Goal: Task Accomplishment & Management: Manage account settings

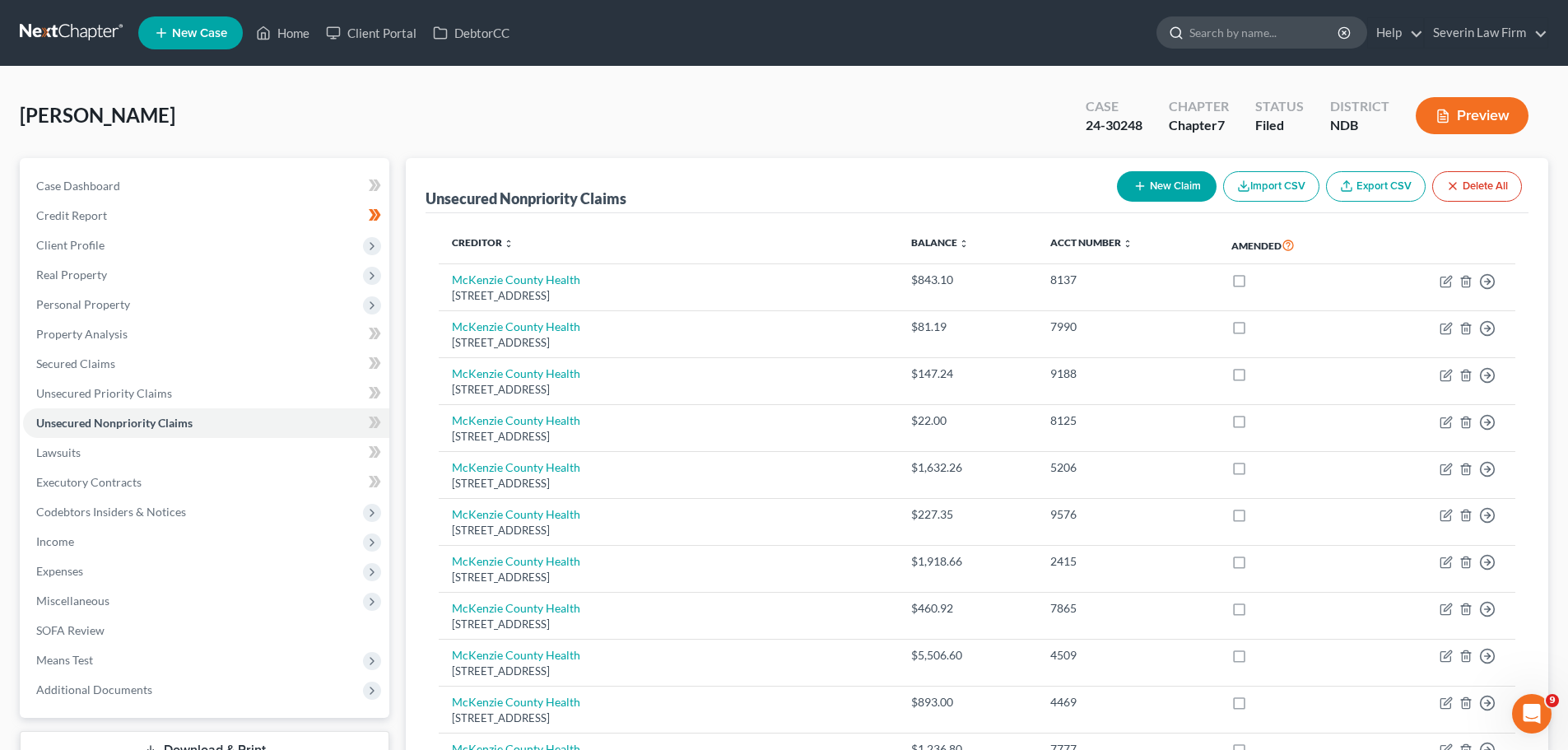
click at [1250, 36] on input "search" at bounding box center [1265, 33] width 151 height 31
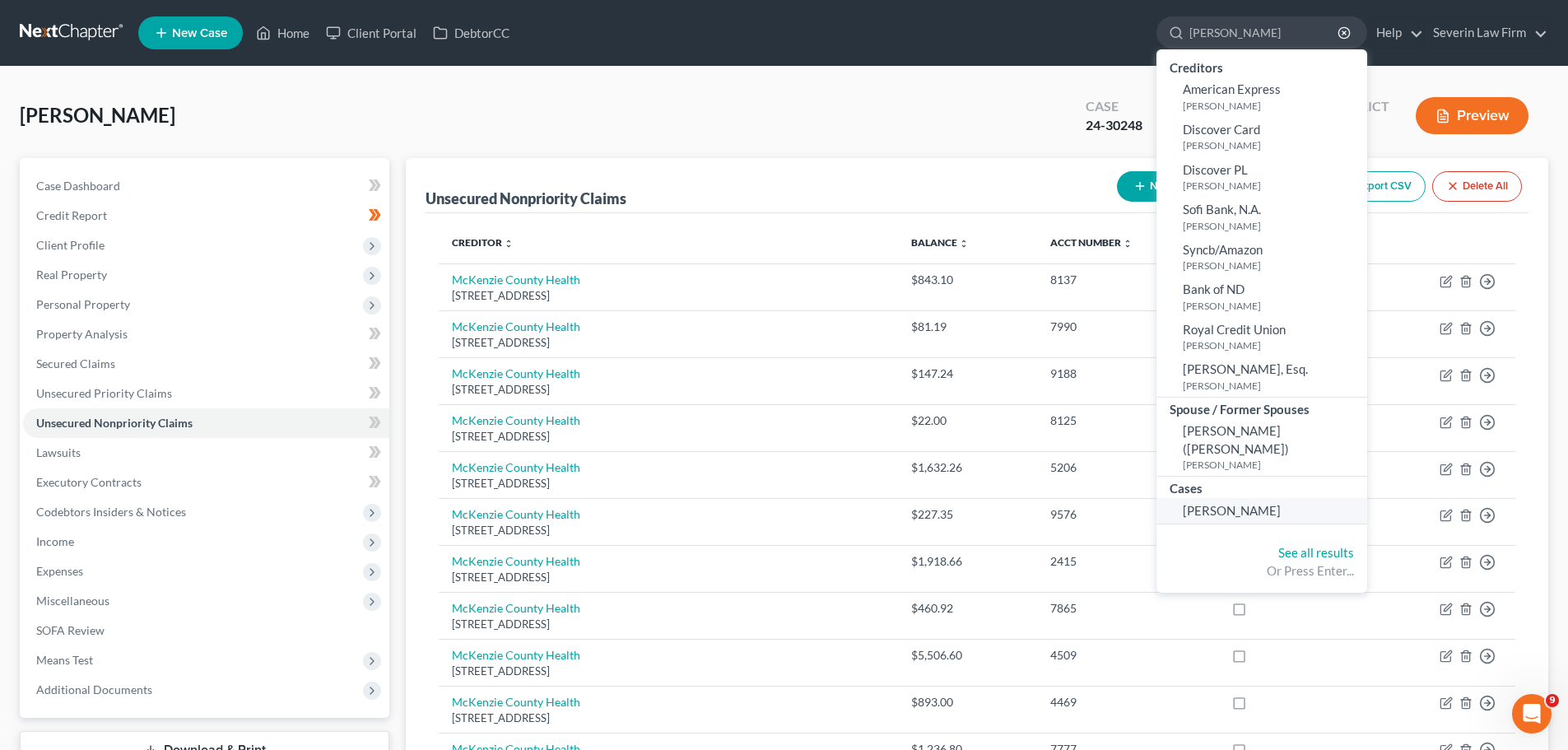
type input "[PERSON_NAME]"
click at [1226, 515] on span "[PERSON_NAME]" at bounding box center [1231, 511] width 98 height 15
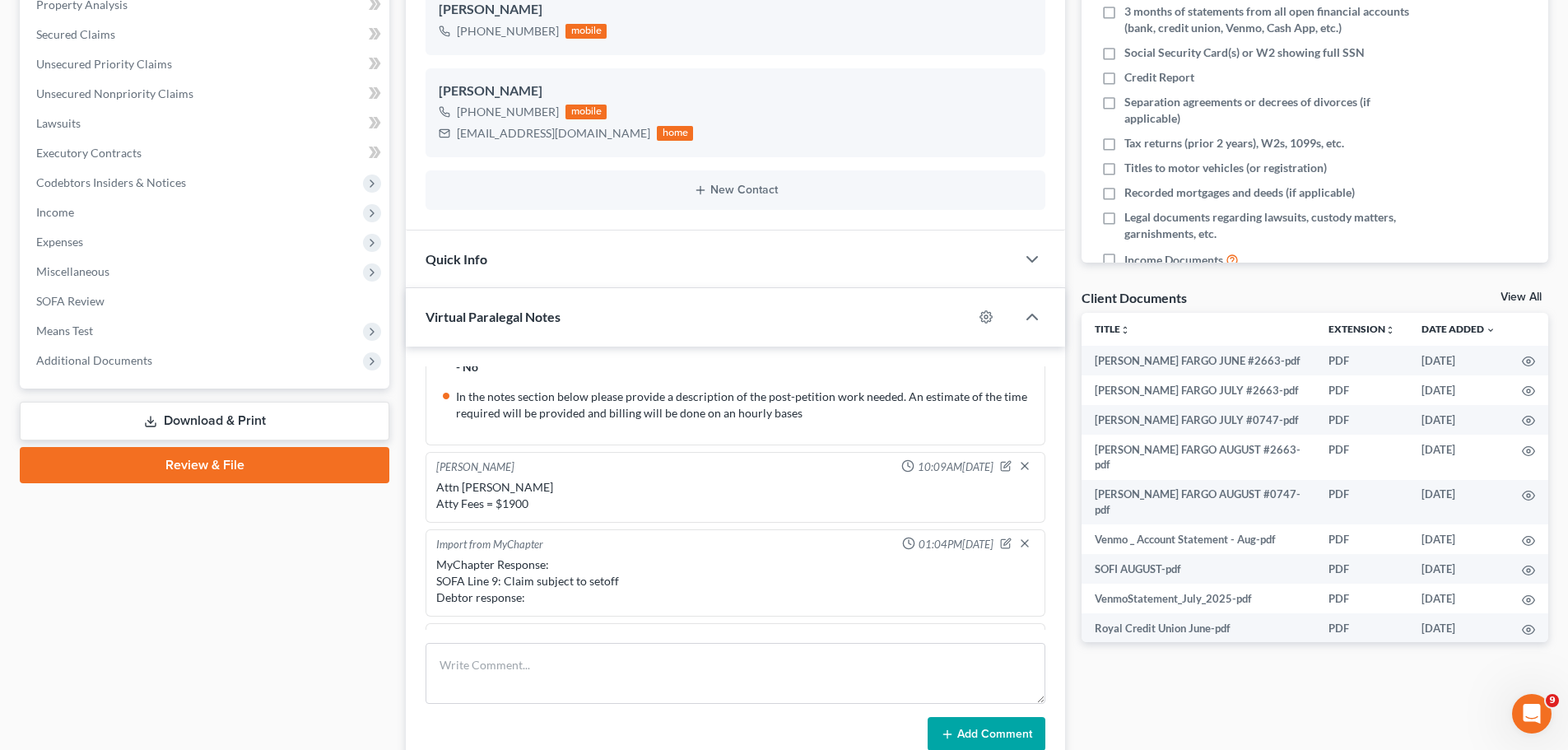
scroll to position [139, 0]
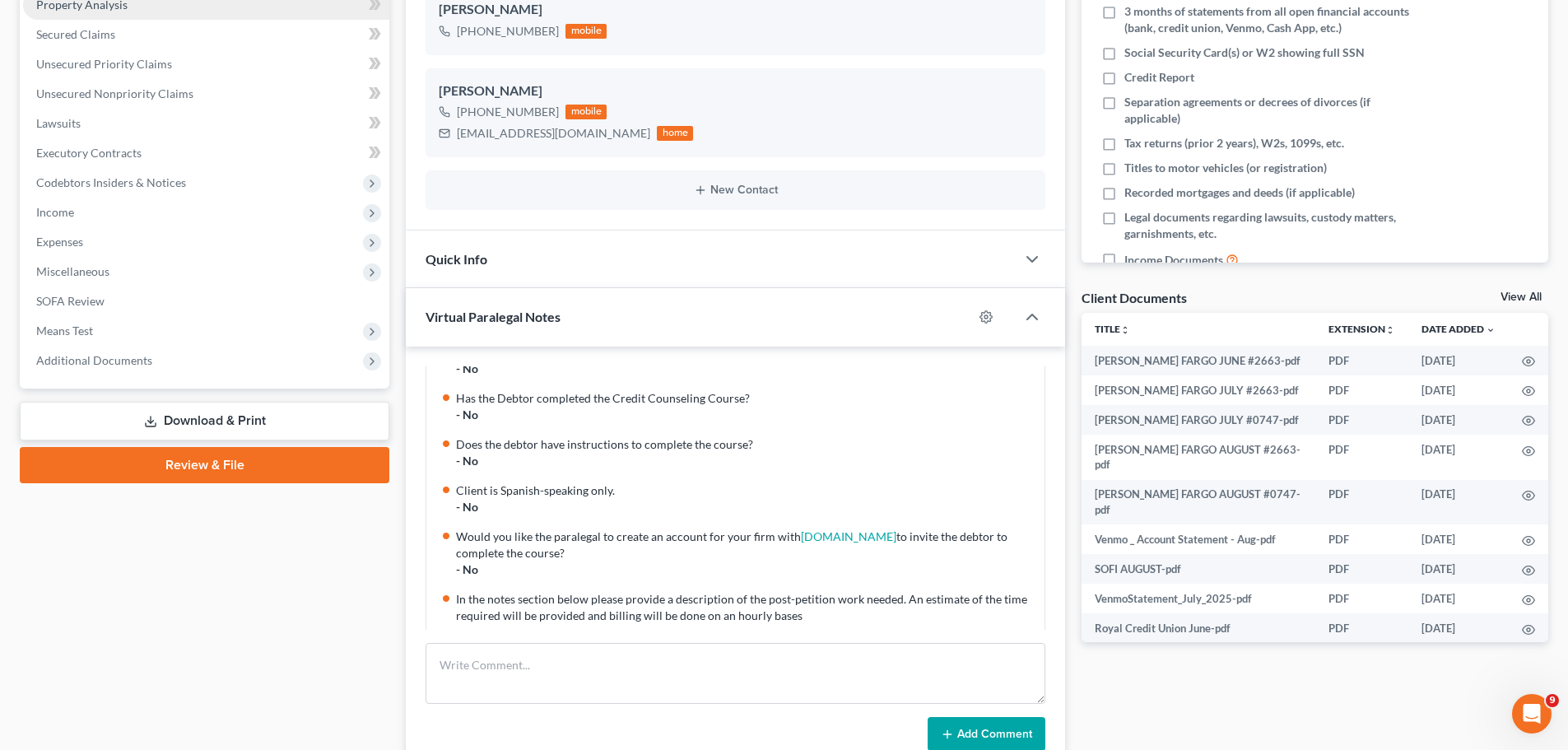
click at [153, 8] on link "Property Analysis" at bounding box center [206, 5] width 366 height 30
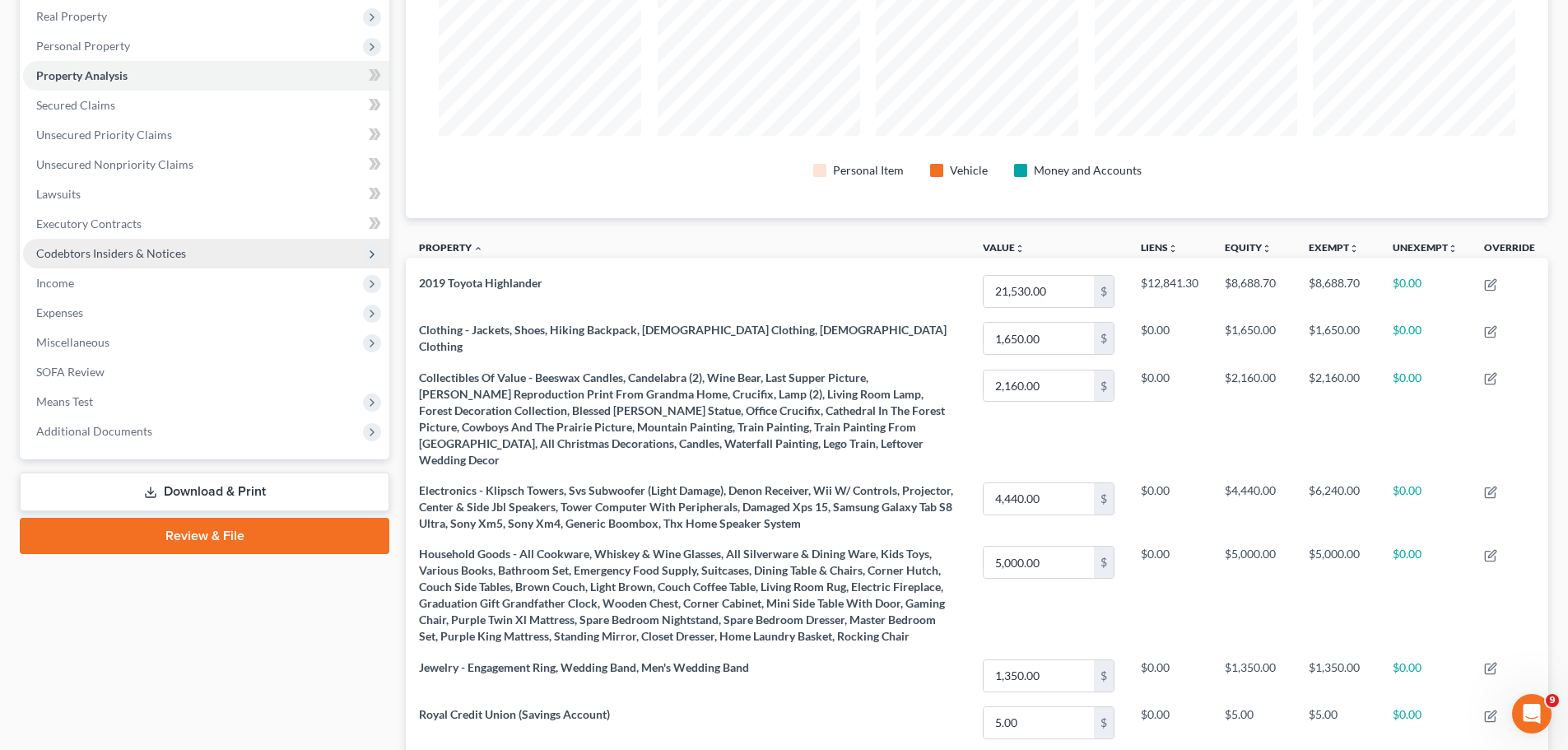
scroll to position [176, 0]
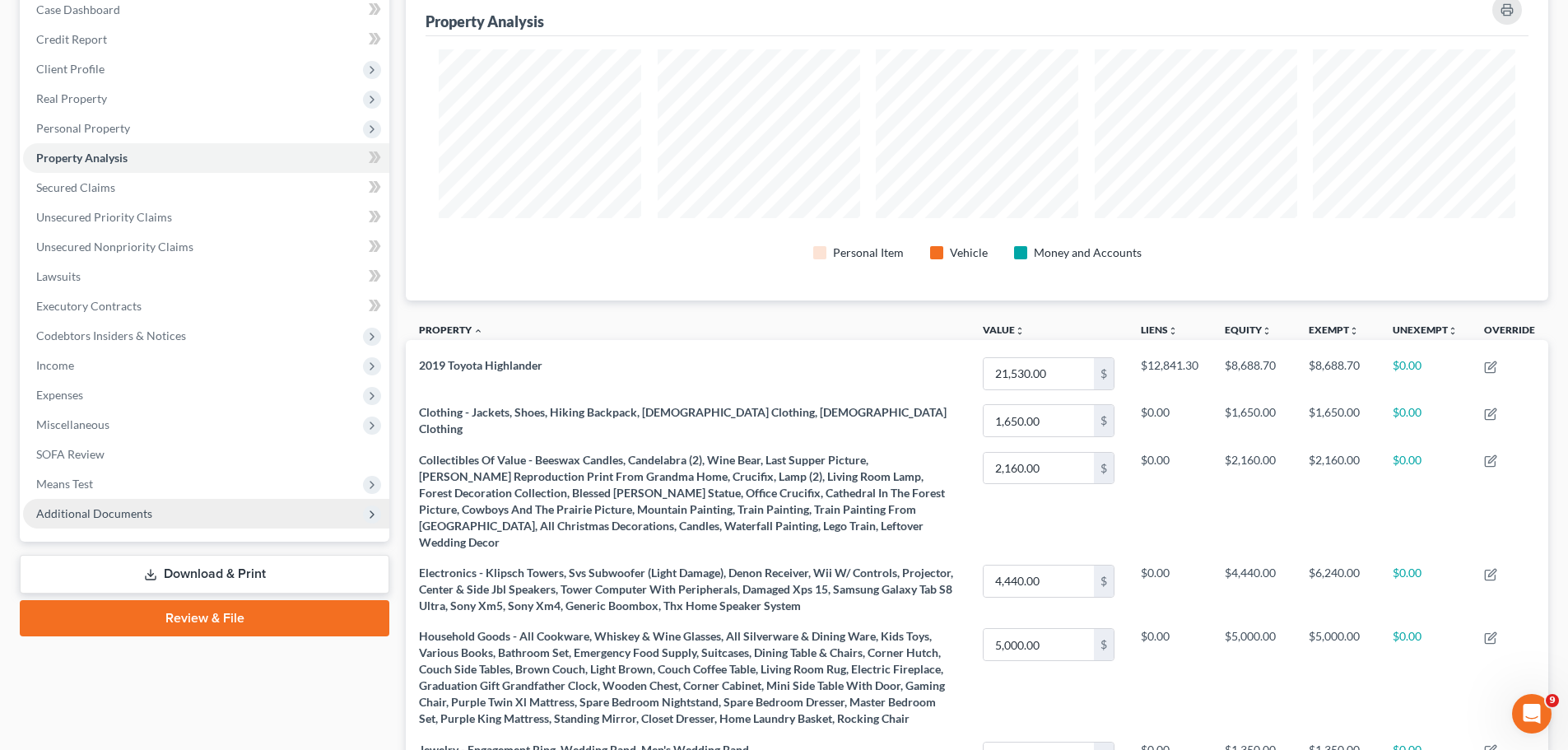
click at [107, 512] on span "Additional Documents" at bounding box center [94, 513] width 116 height 14
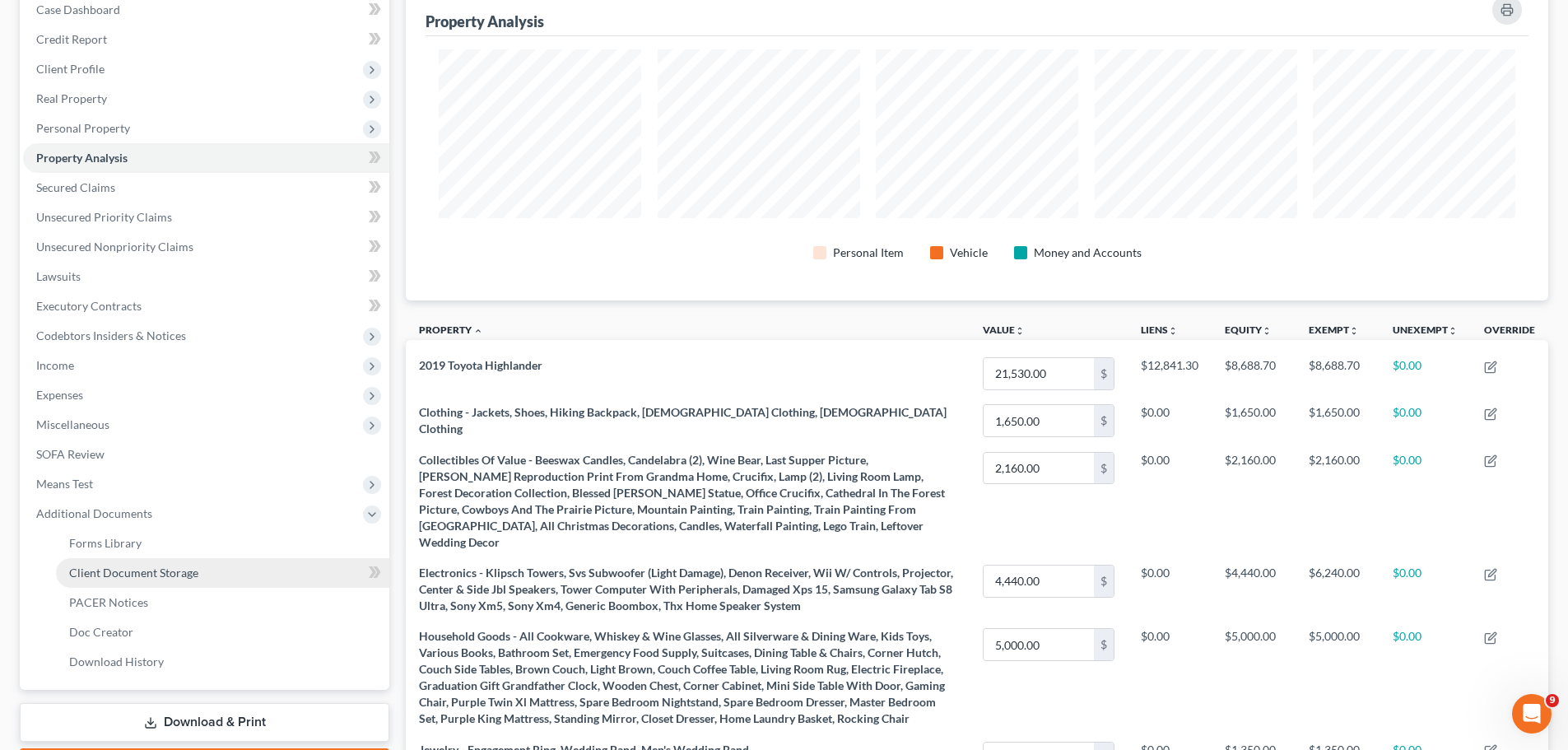
click at [134, 577] on span "Client Document Storage" at bounding box center [133, 572] width 129 height 14
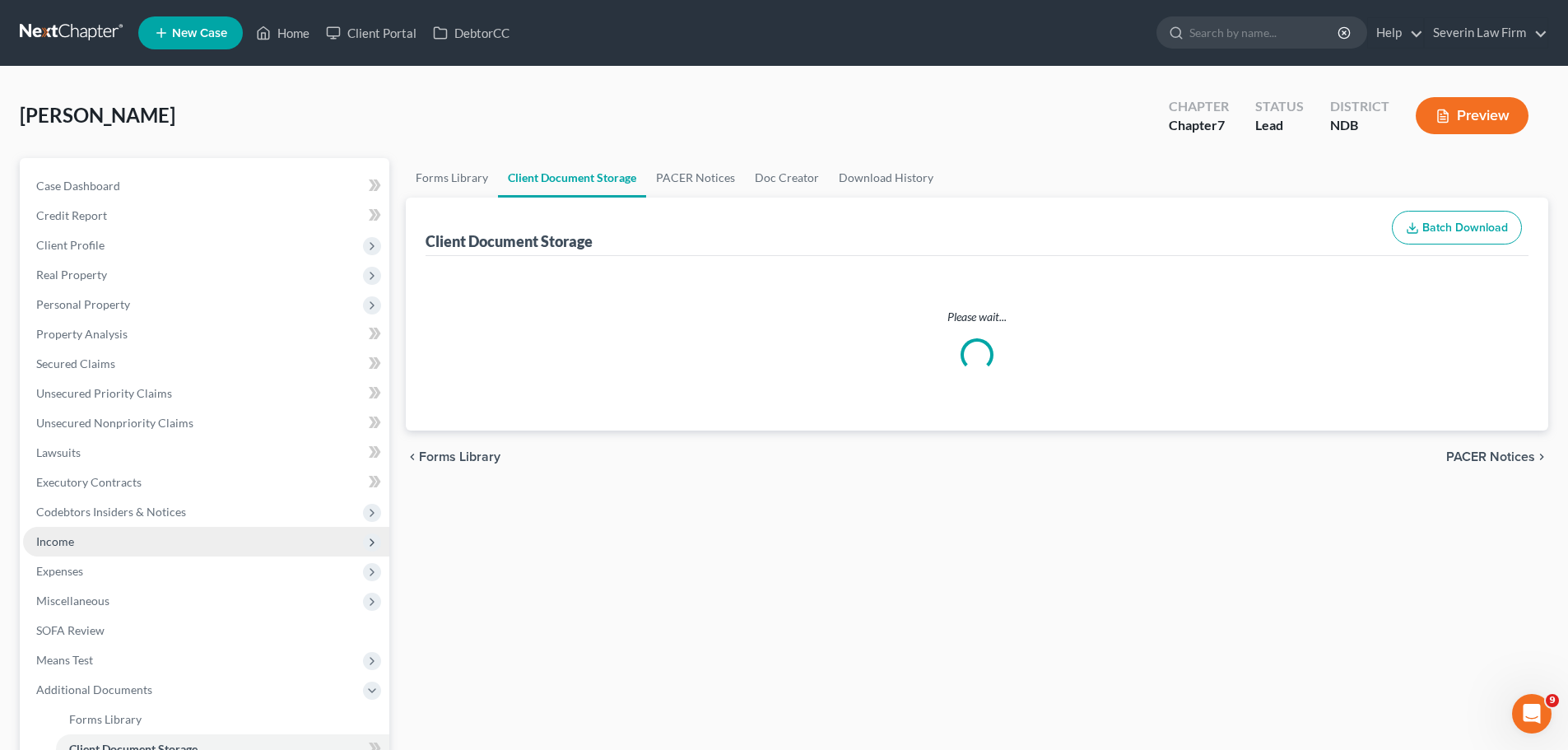
select select "0"
select select "3"
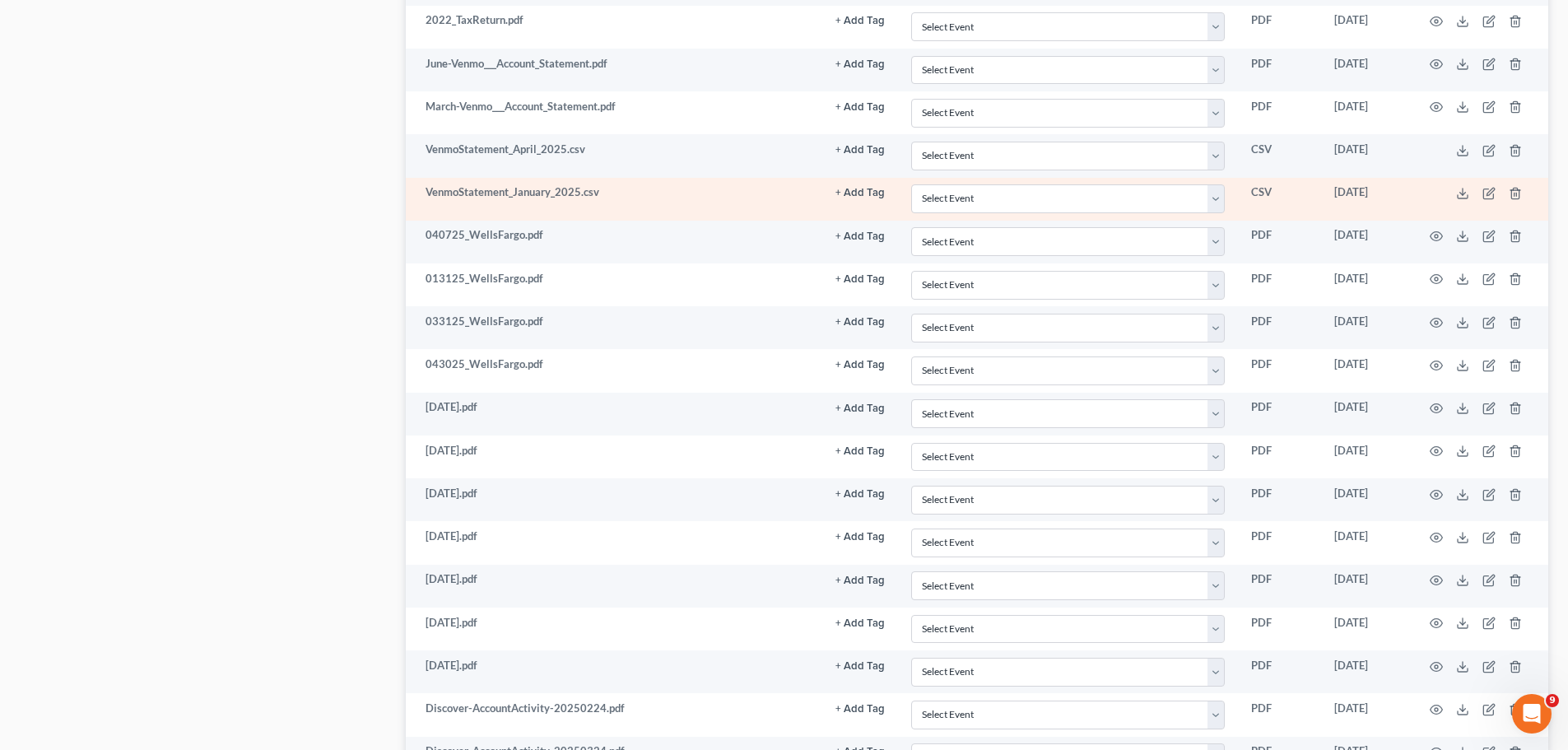
scroll to position [2388, 0]
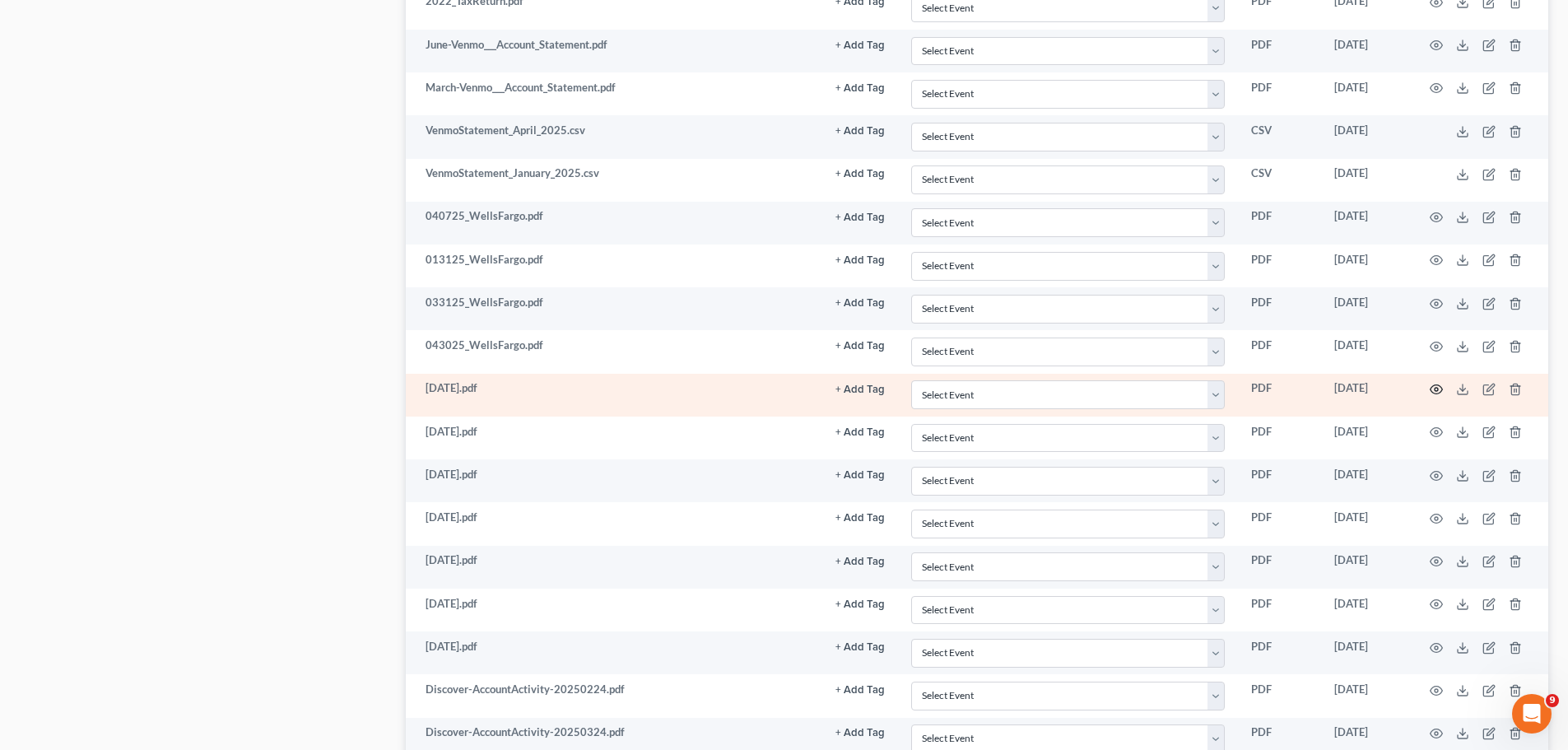
click at [1437, 391] on circle "button" at bounding box center [1436, 390] width 4 height 4
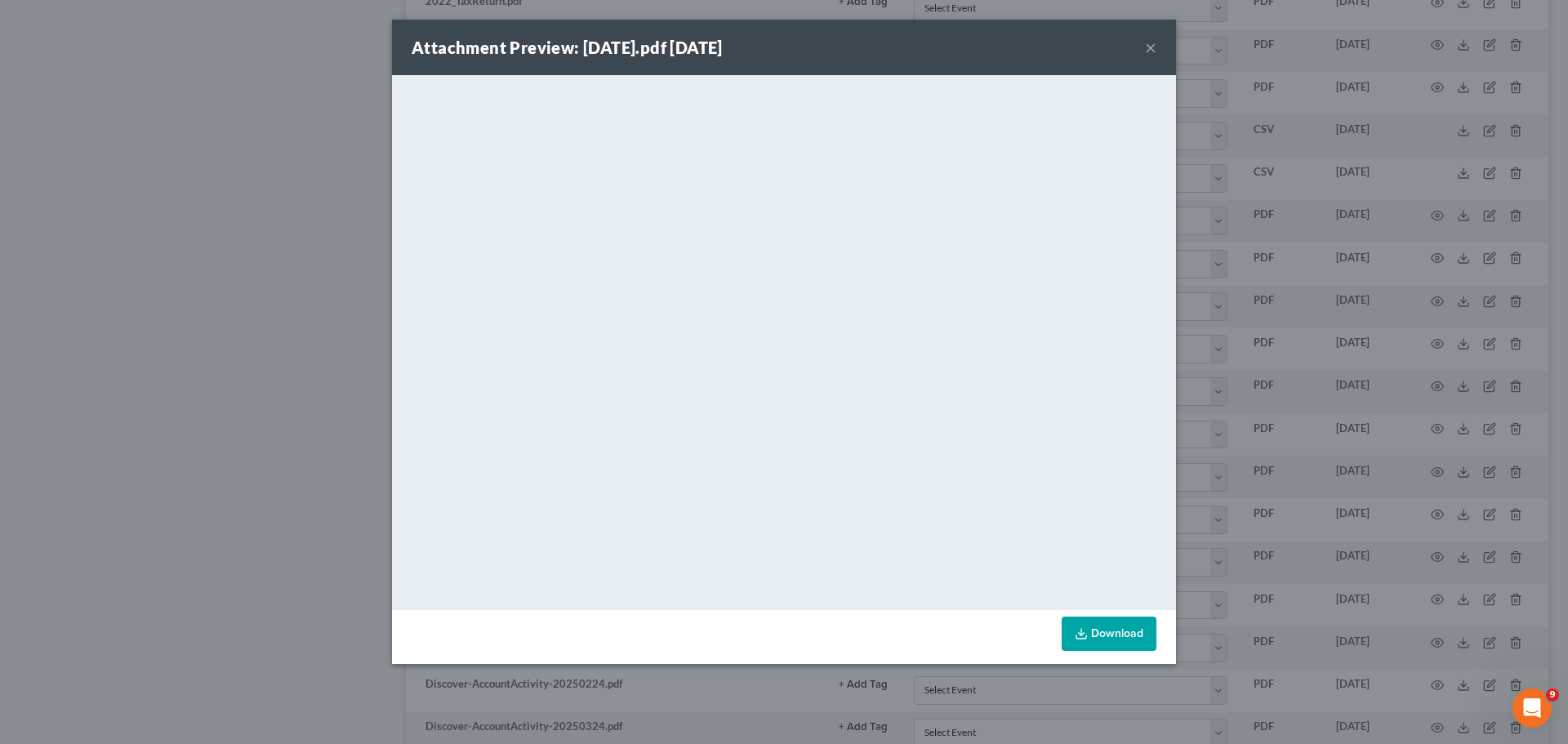
click at [1151, 49] on button "×" at bounding box center [1151, 47] width 11 height 19
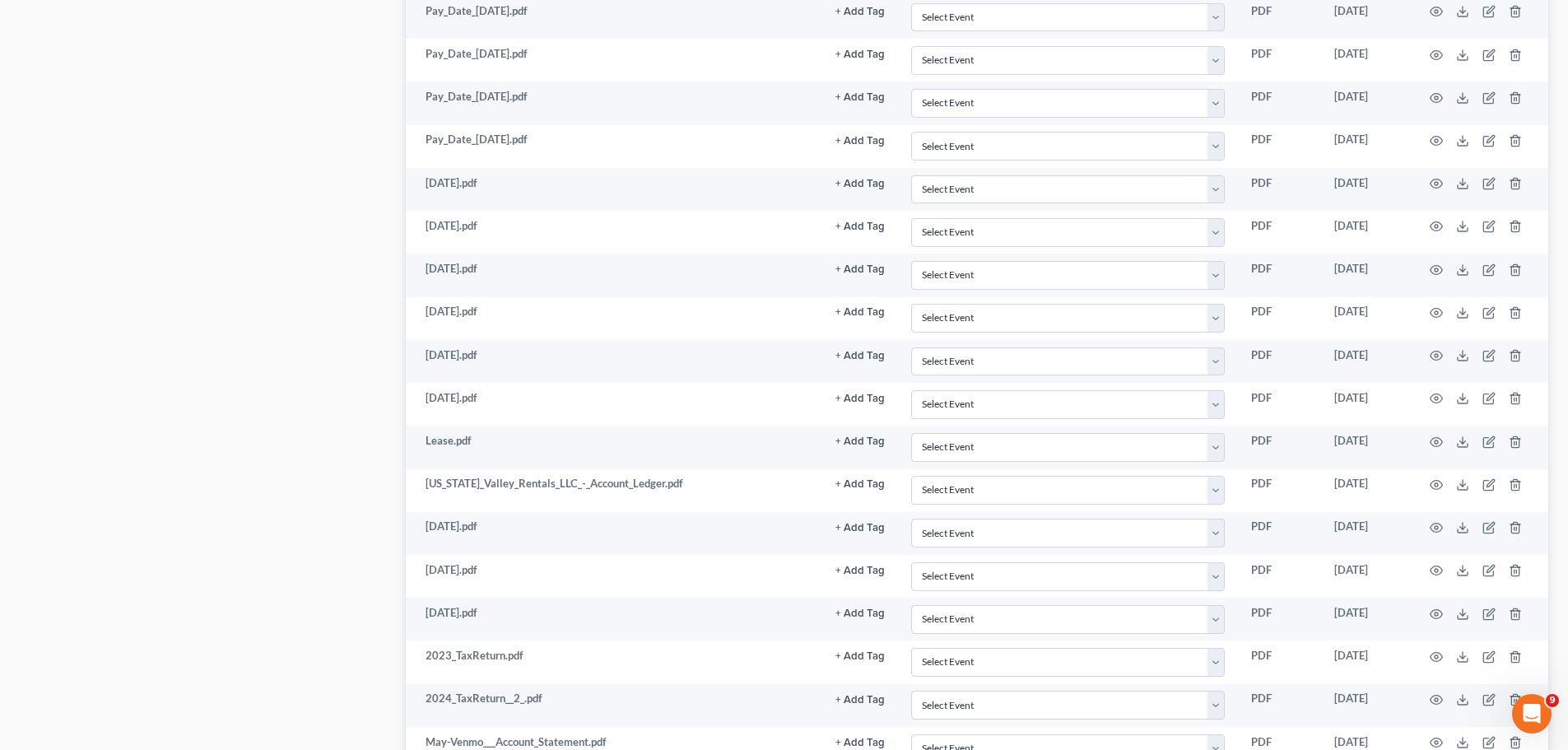
scroll to position [3541, 0]
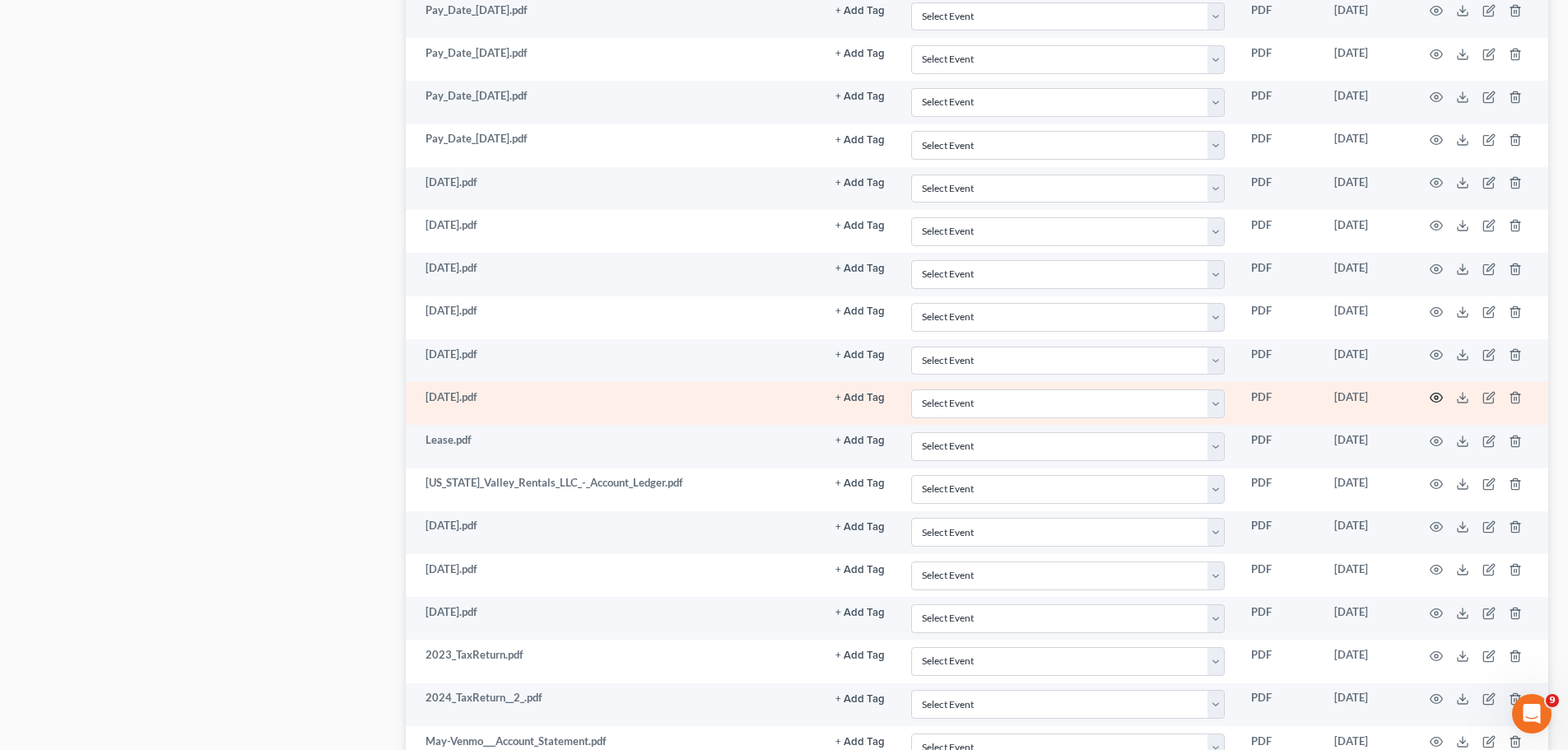
click at [1436, 395] on icon "button" at bounding box center [1436, 397] width 13 height 13
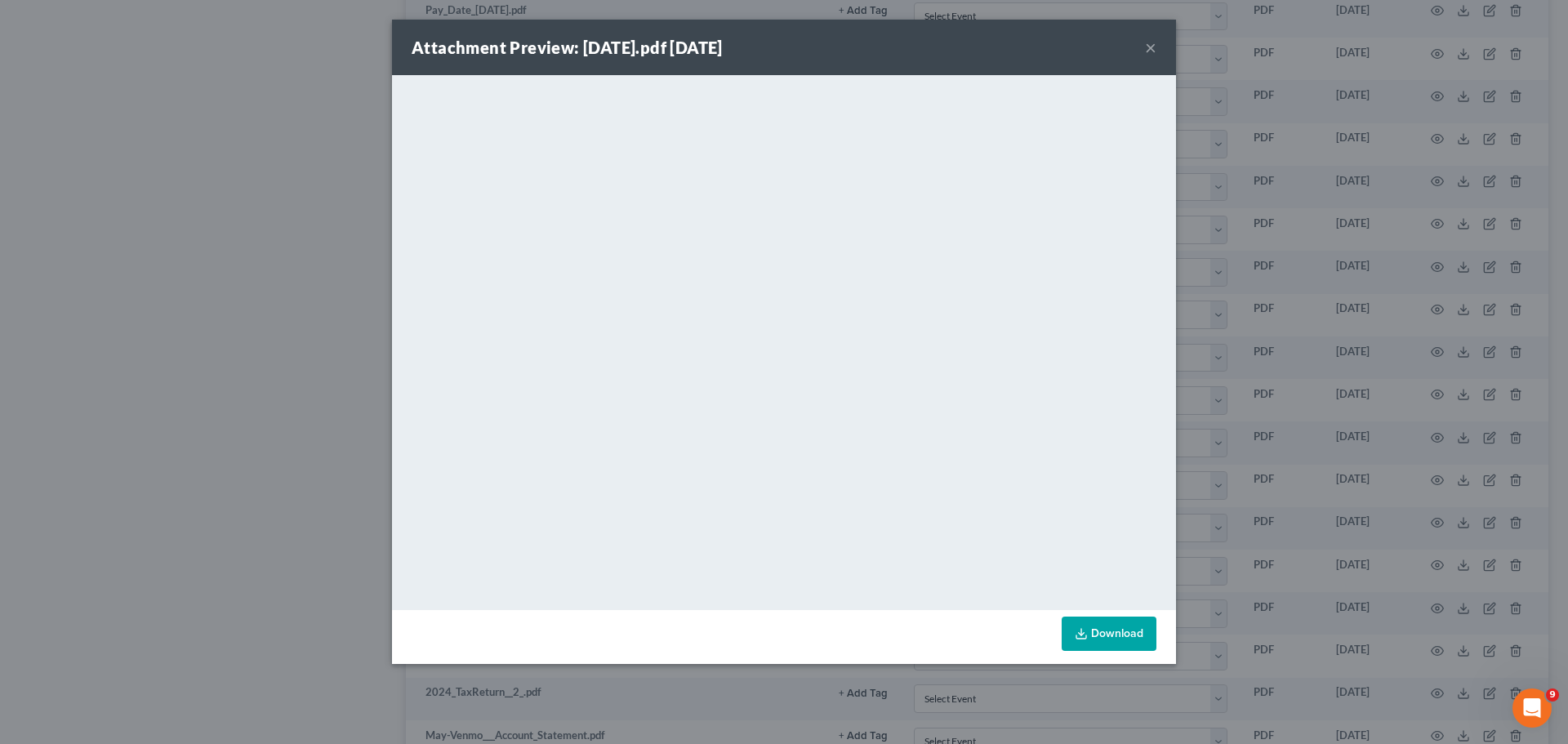
click at [1148, 49] on button "×" at bounding box center [1151, 47] width 11 height 19
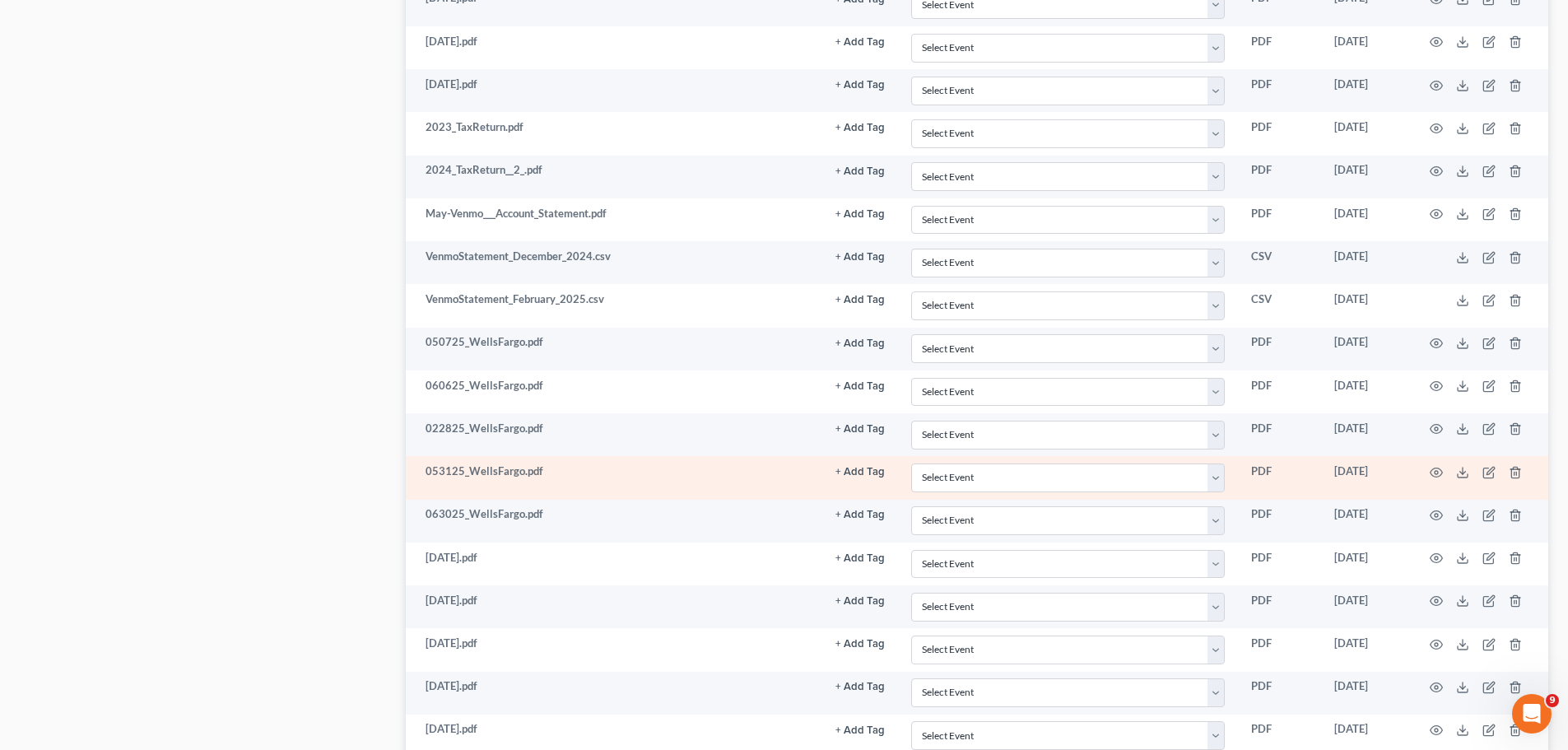
scroll to position [4118, 0]
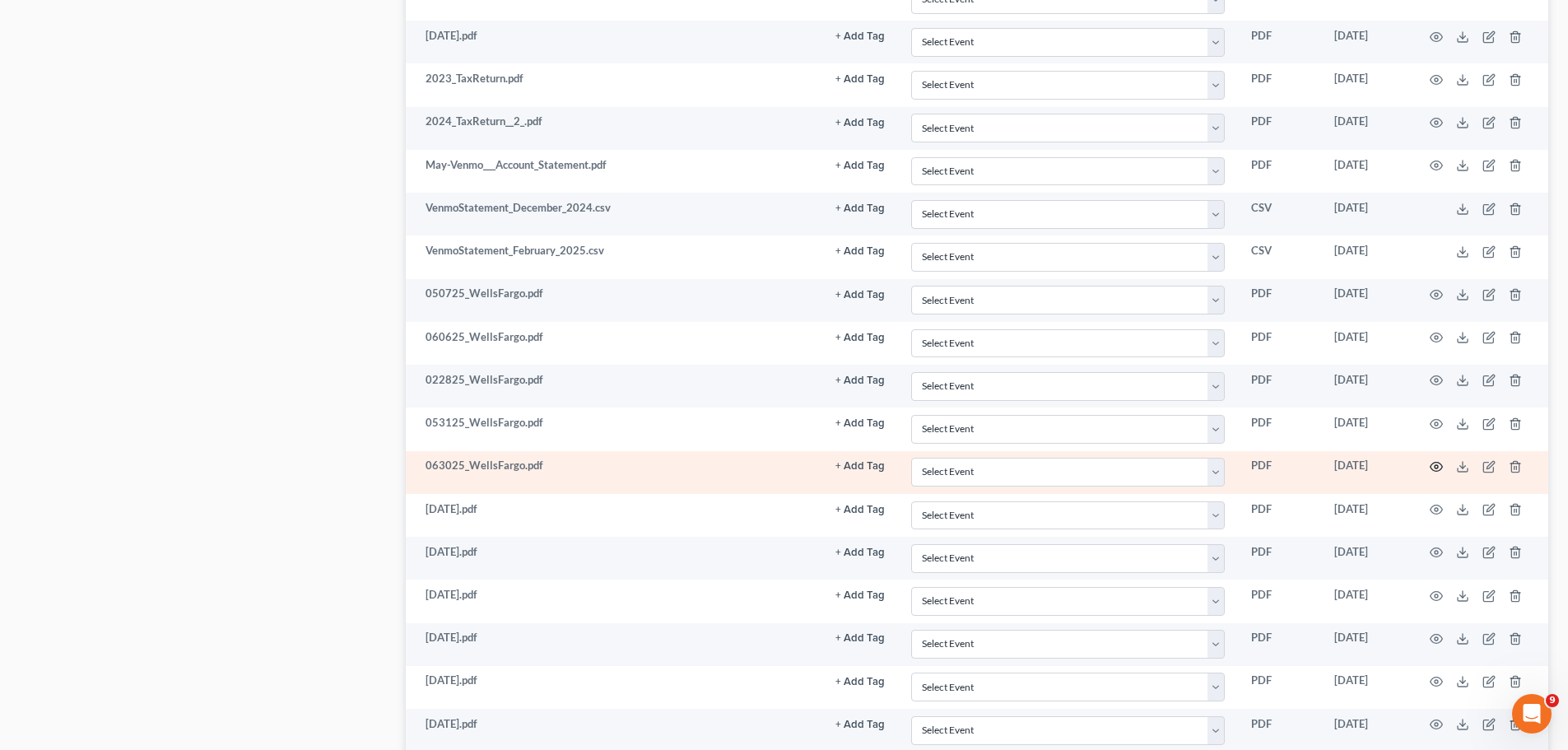
click at [1429, 465] on icon "button" at bounding box center [1436, 467] width 13 height 13
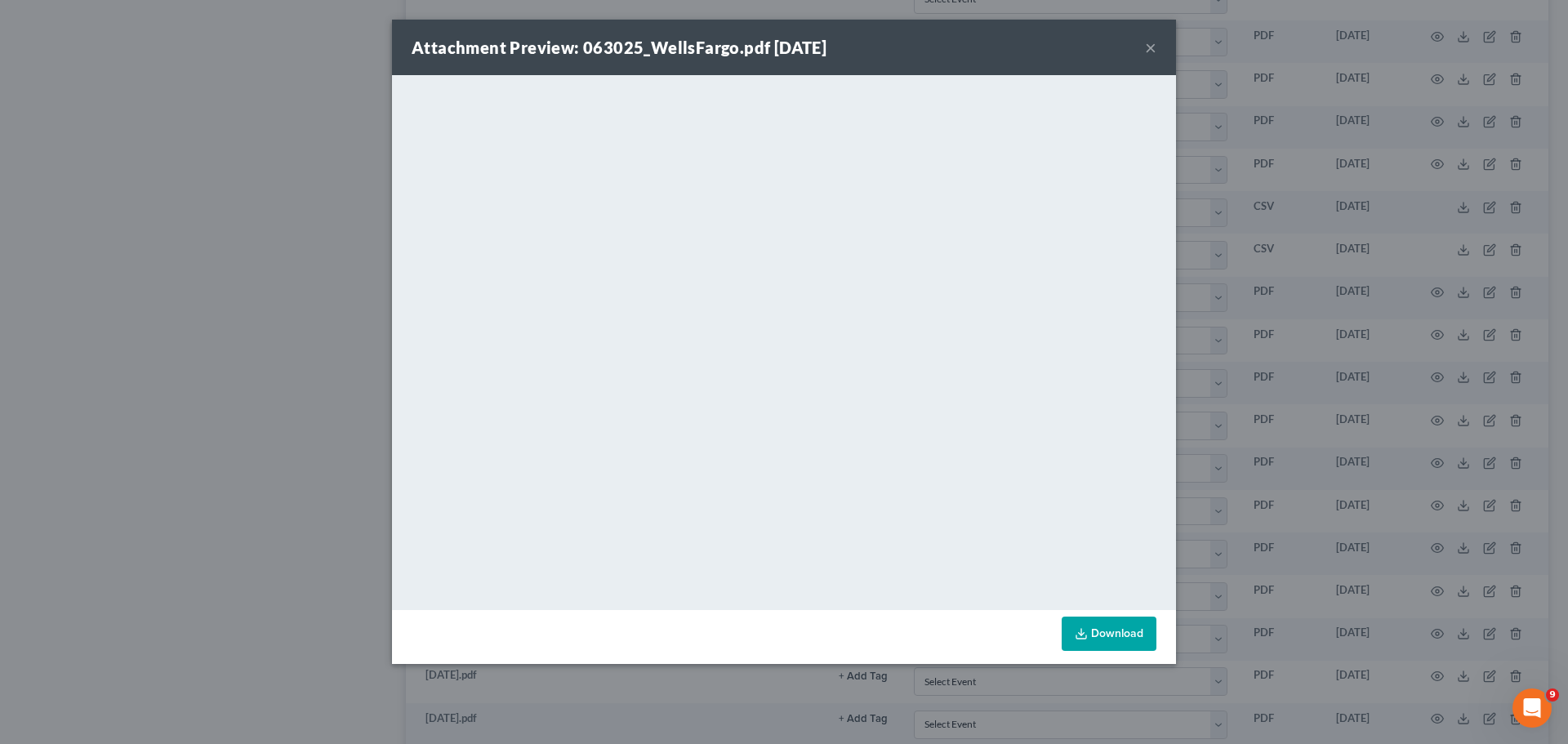
click at [1143, 50] on div "Attachment Preview: 063025_WellsFargo.pdf [DATE] ×" at bounding box center [784, 47] width 784 height 55
click at [1153, 48] on button "×" at bounding box center [1151, 47] width 11 height 19
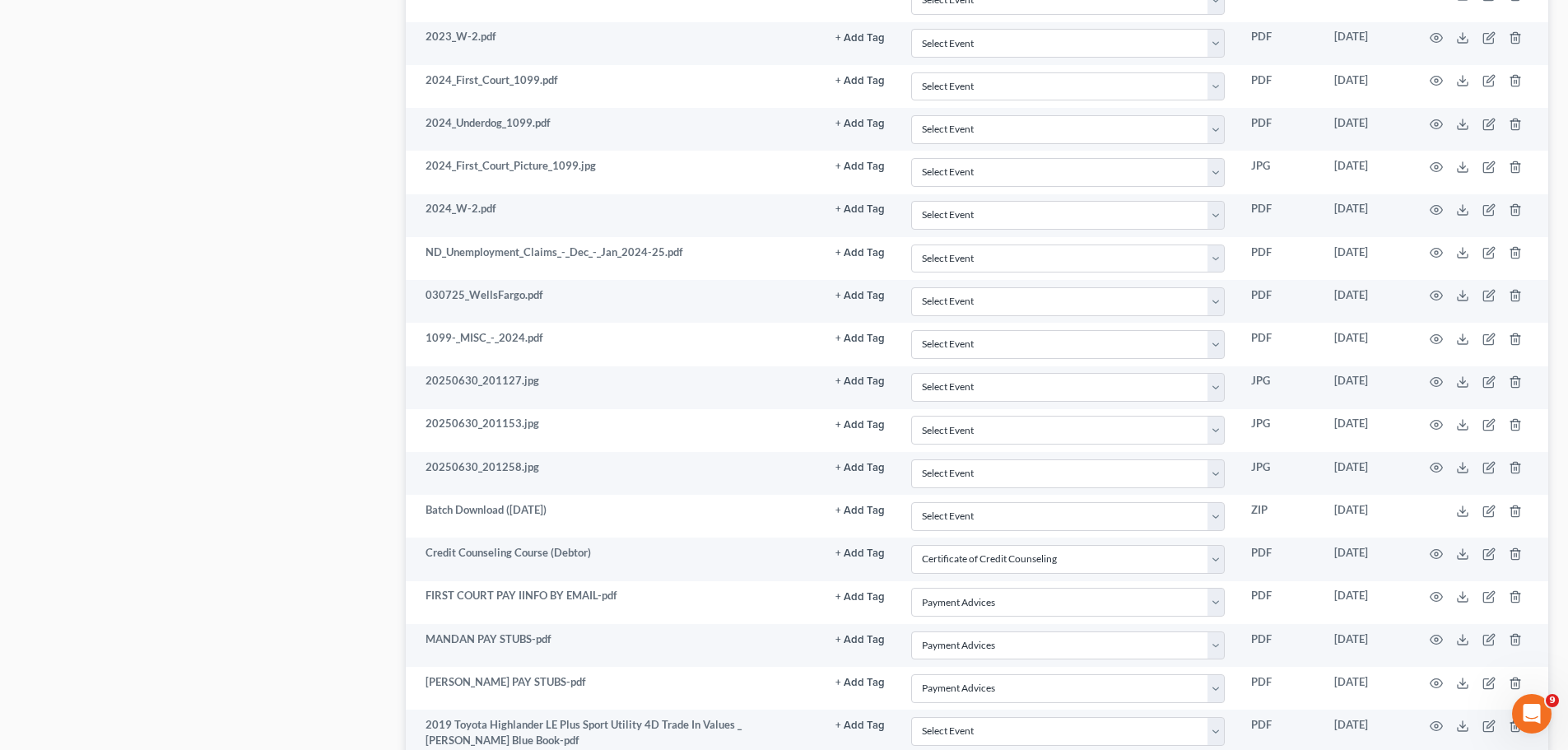
scroll to position [5682, 0]
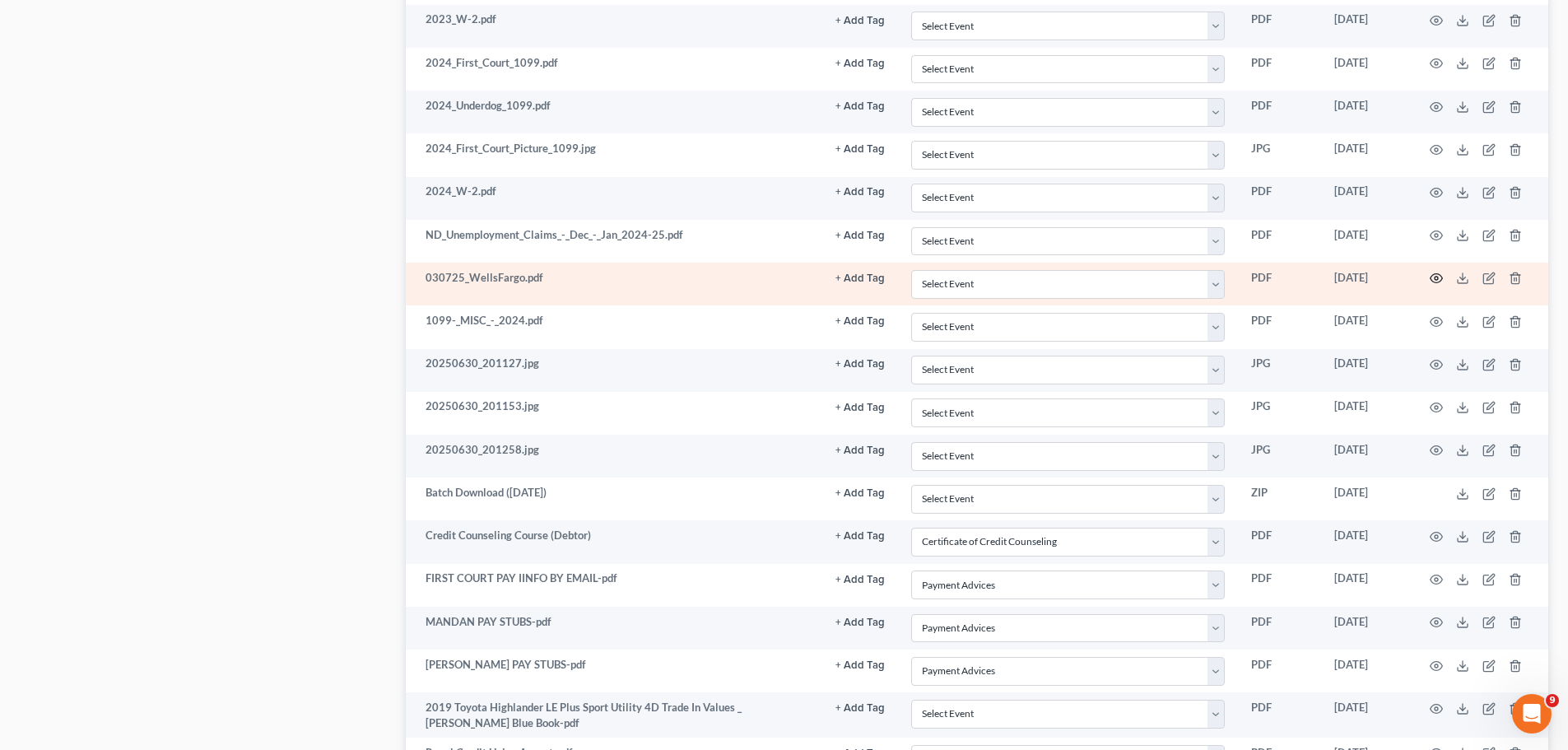
click at [1438, 280] on circle "button" at bounding box center [1436, 278] width 4 height 4
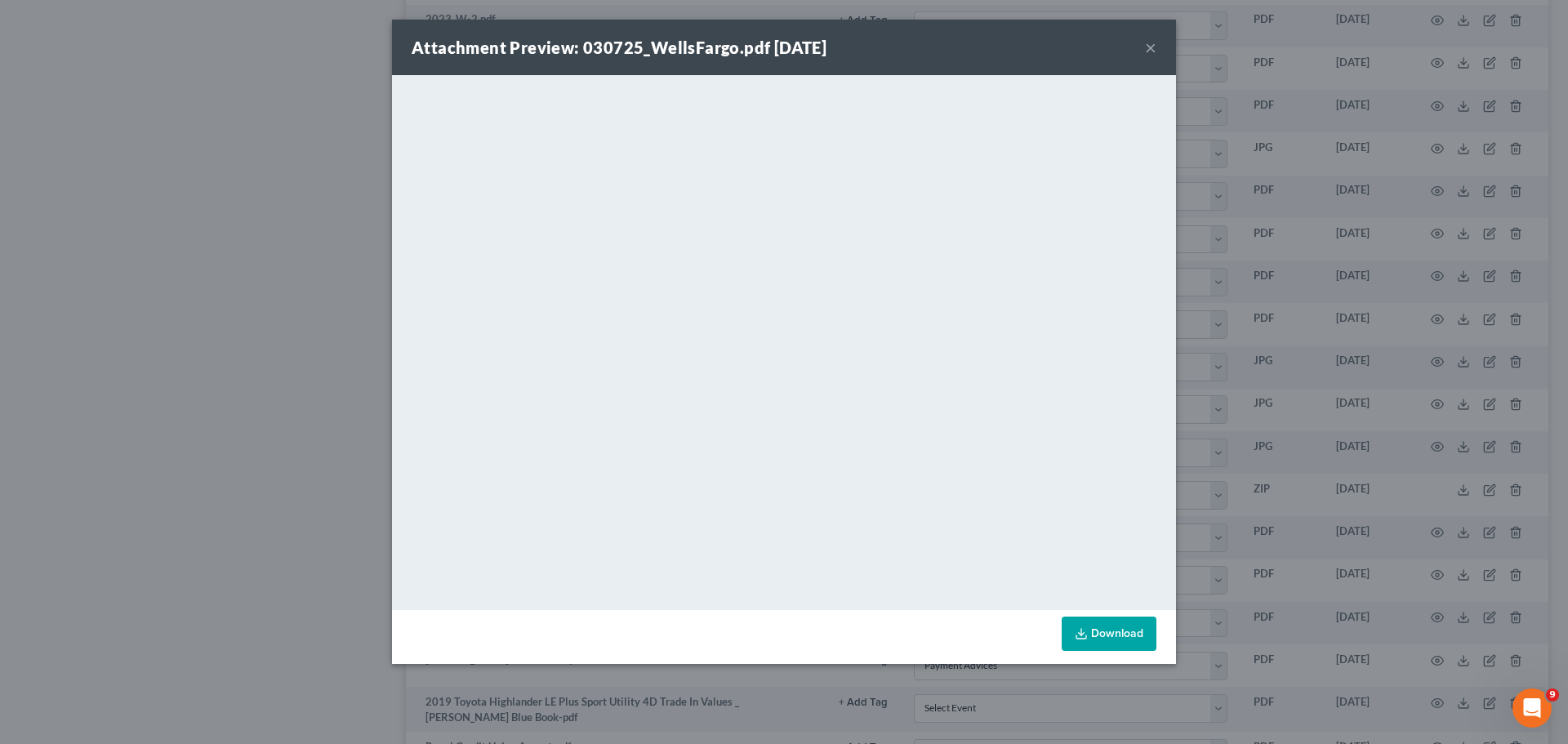
drag, startPoint x: 1151, startPoint y: 39, endPoint x: 1149, endPoint y: 47, distance: 8.2
click at [1151, 39] on button "×" at bounding box center [1151, 47] width 11 height 19
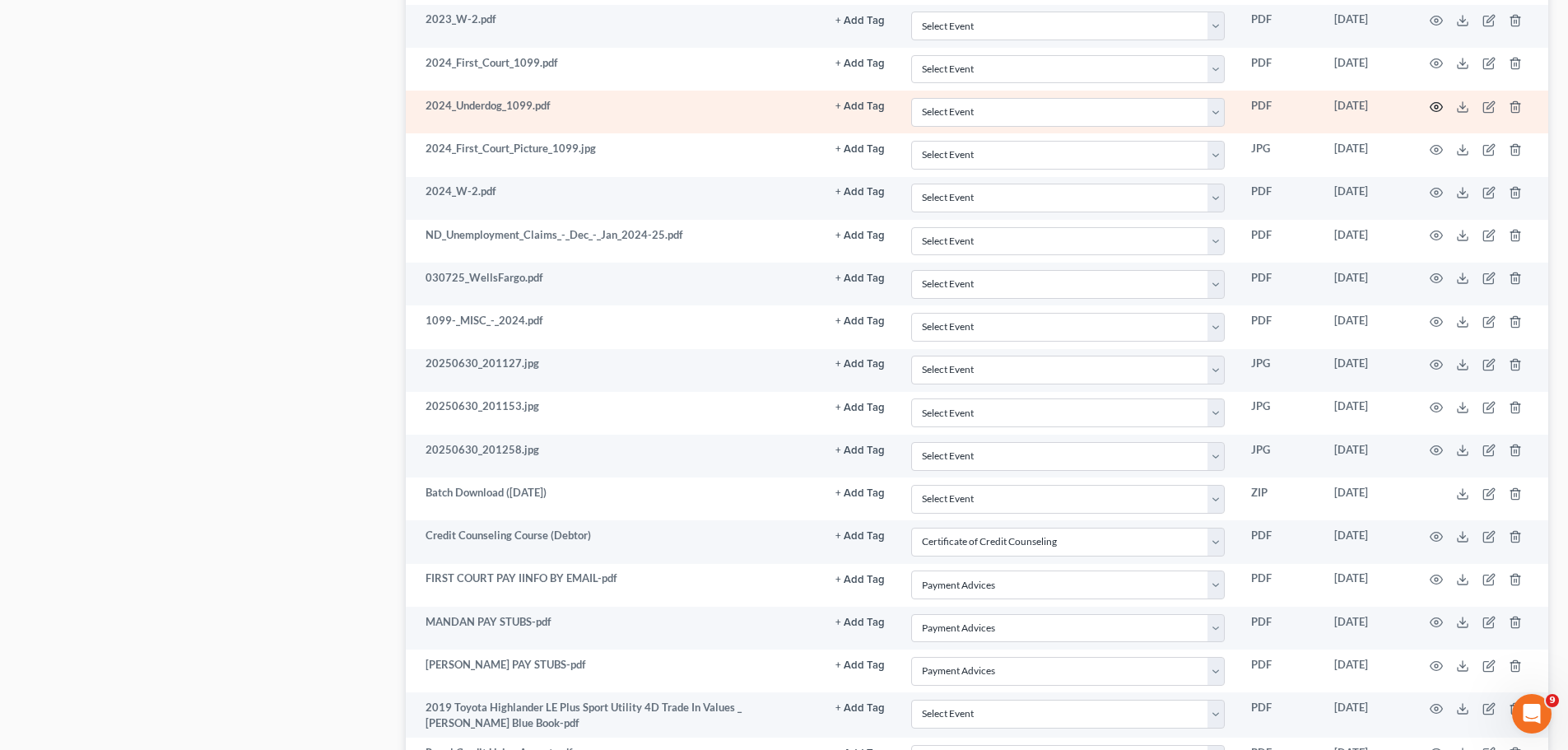
click at [1434, 104] on icon "button" at bounding box center [1436, 107] width 13 height 13
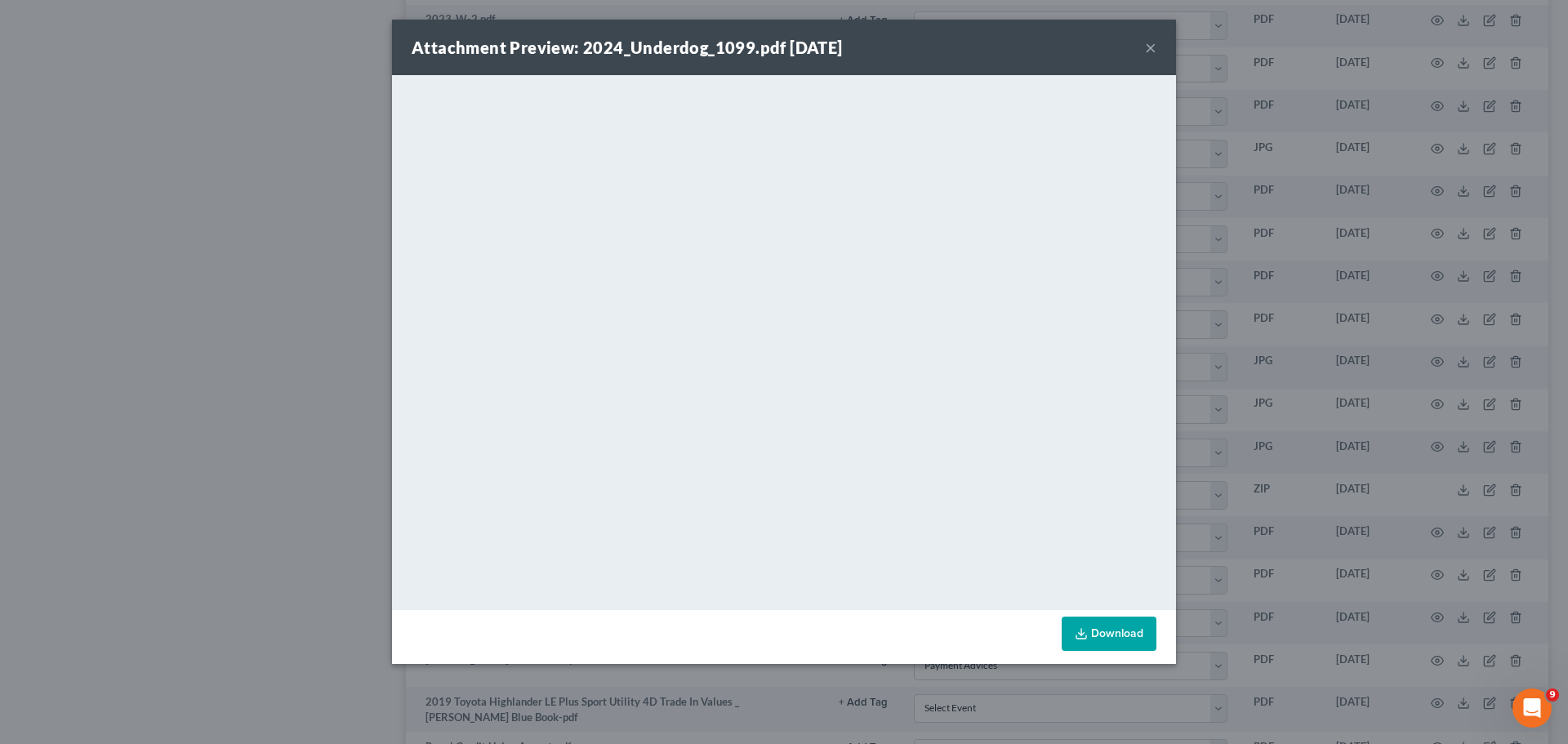
click at [1149, 47] on button "×" at bounding box center [1151, 47] width 11 height 19
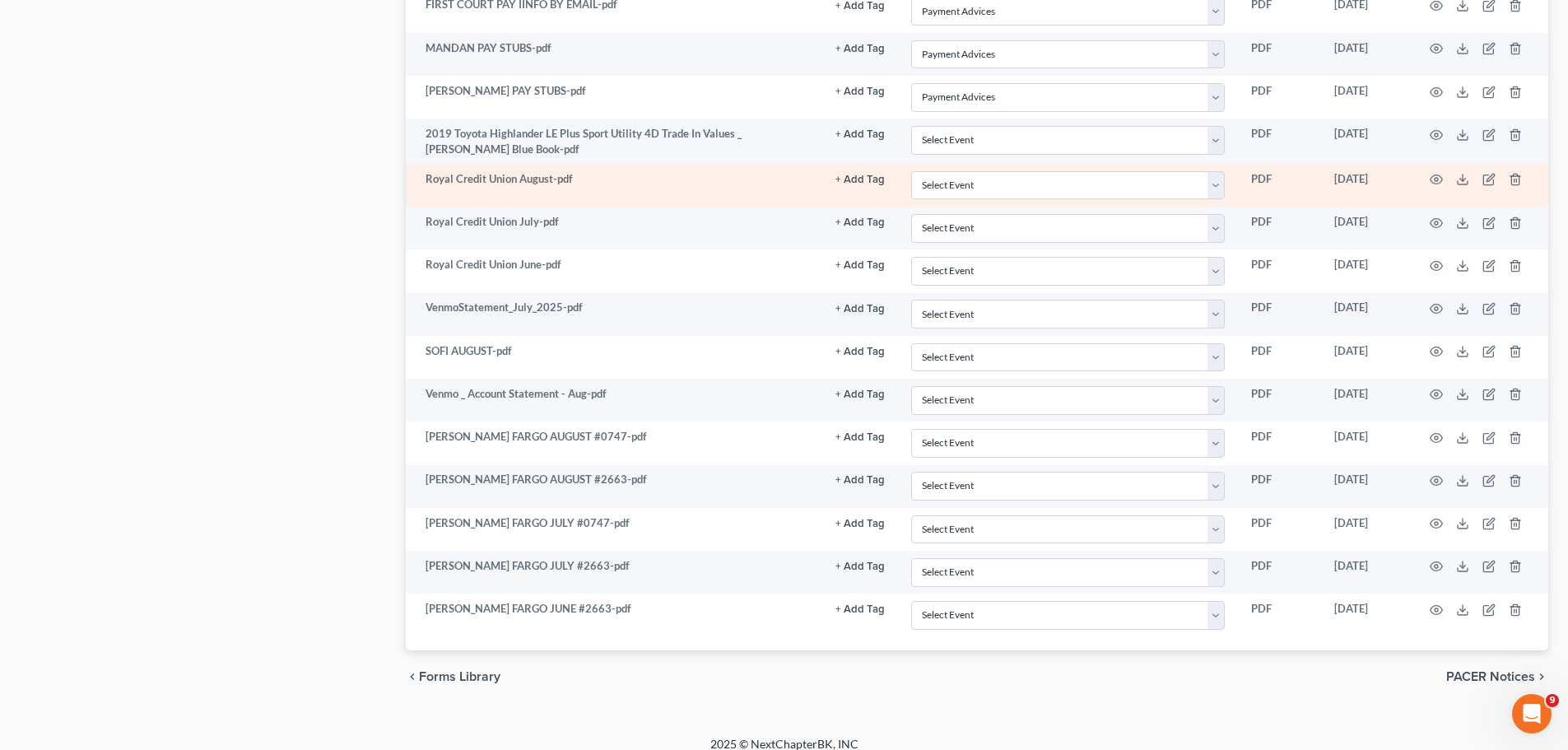
scroll to position [6259, 0]
click at [1437, 176] on circle "button" at bounding box center [1436, 177] width 4 height 4
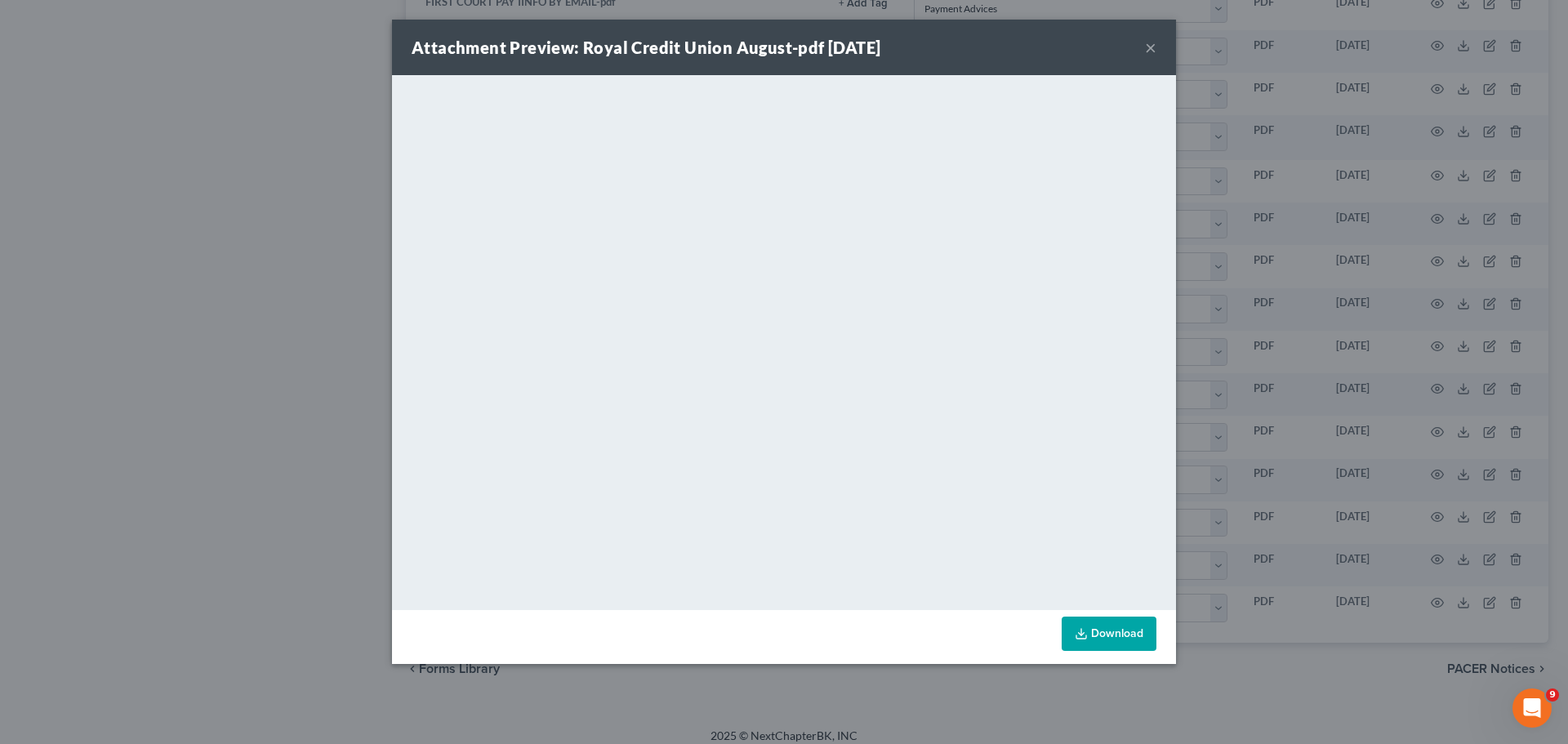
click at [1148, 46] on button "×" at bounding box center [1151, 47] width 11 height 19
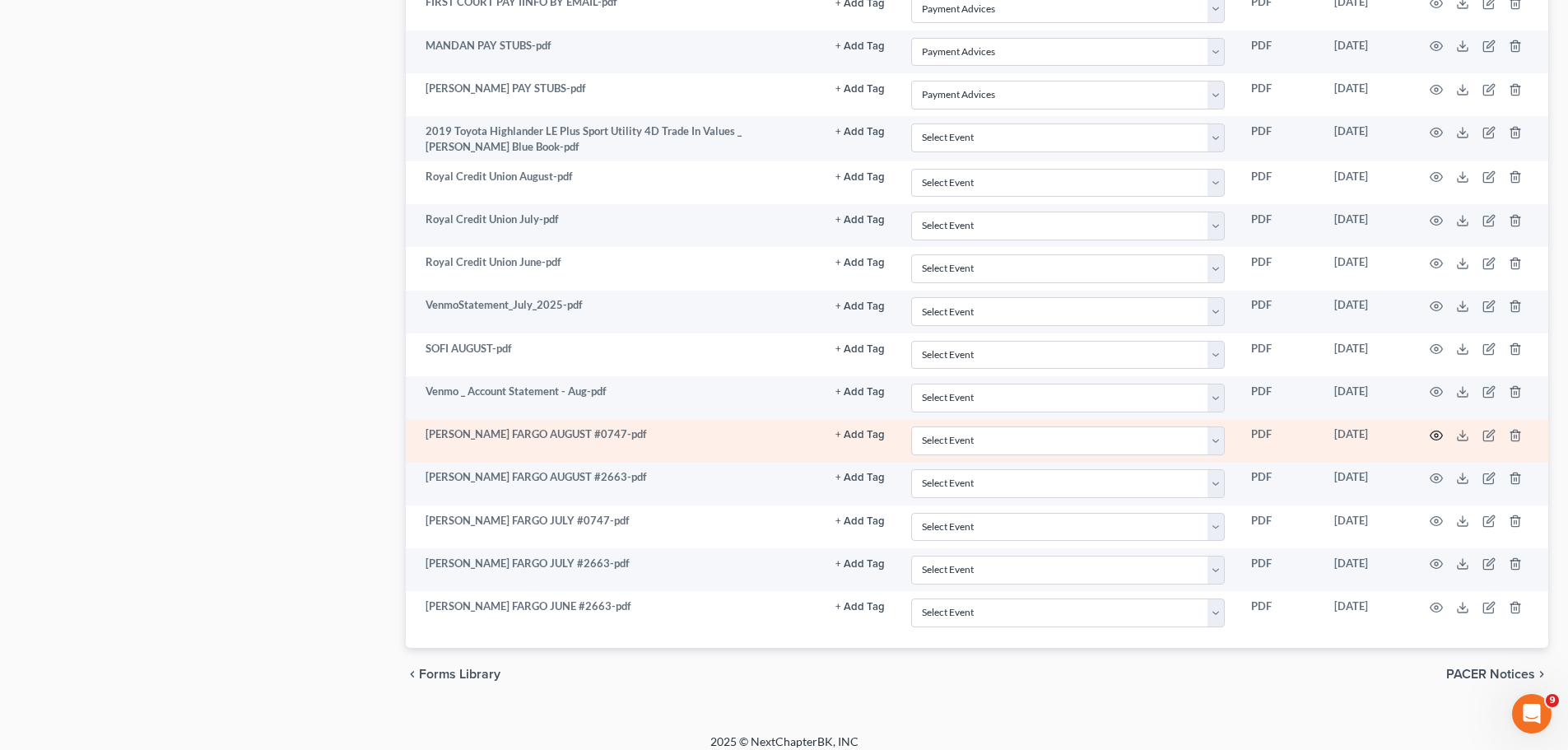
click at [1432, 434] on icon "button" at bounding box center [1436, 435] width 13 height 13
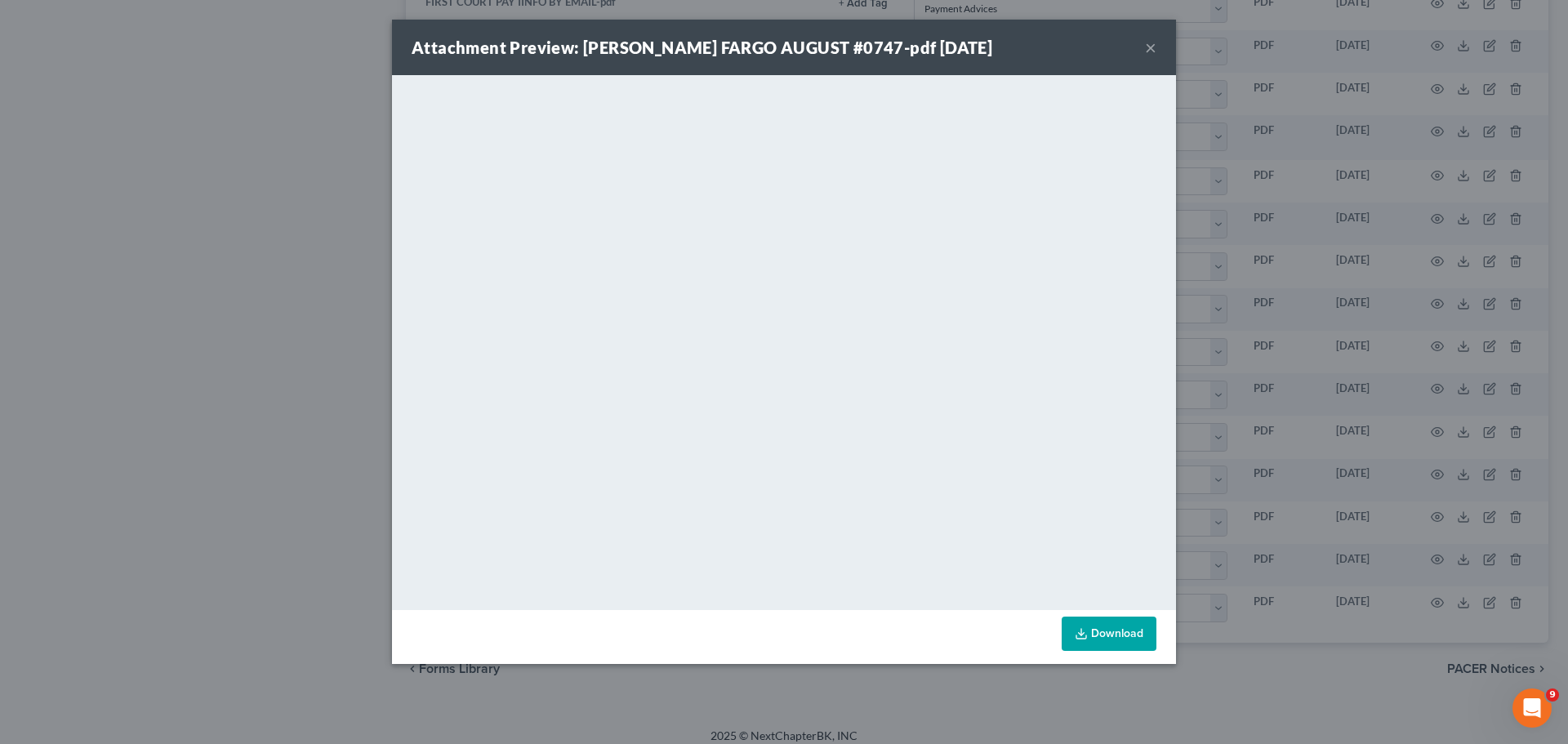
click at [1149, 46] on button "×" at bounding box center [1151, 47] width 11 height 19
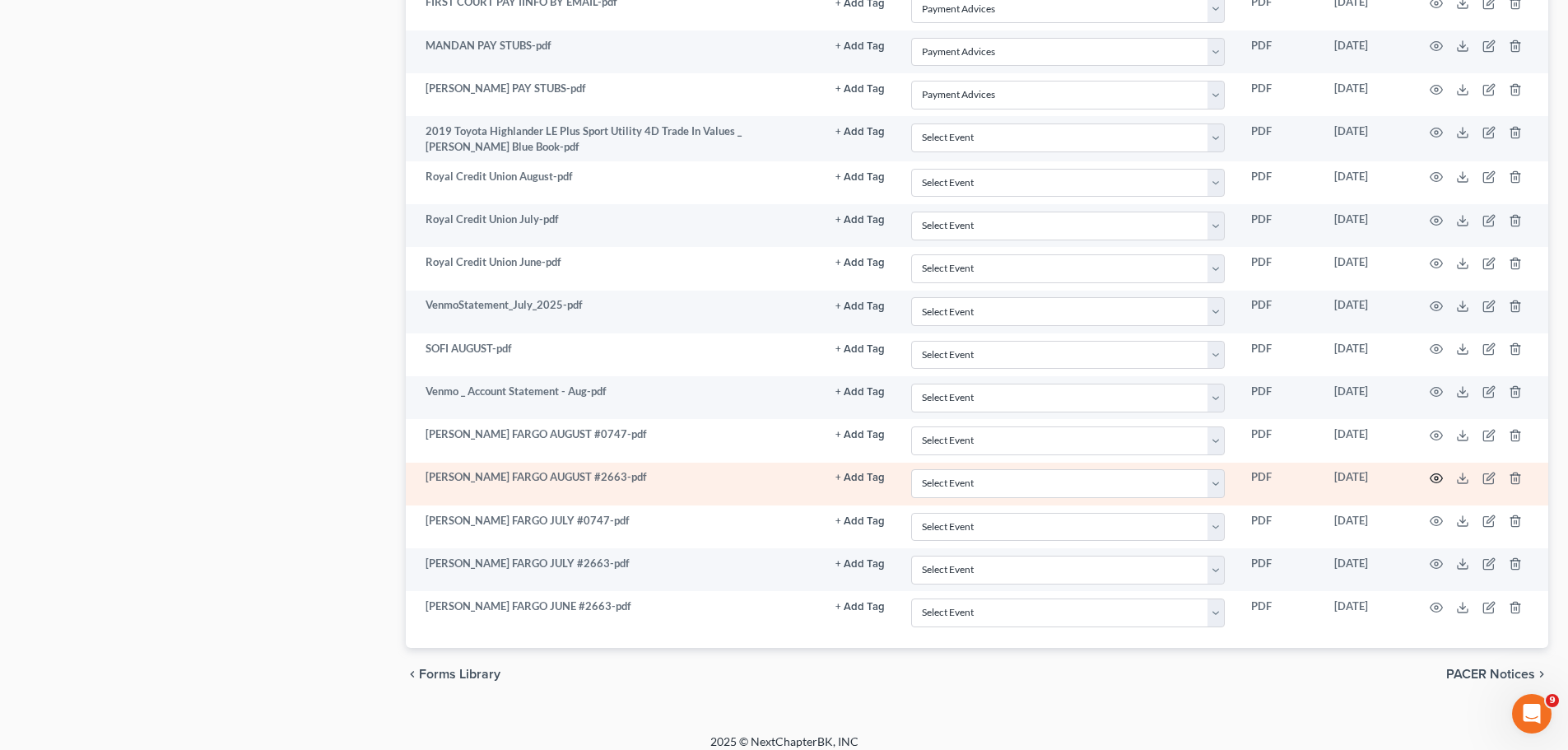
click at [1434, 475] on icon "button" at bounding box center [1436, 479] width 12 height 9
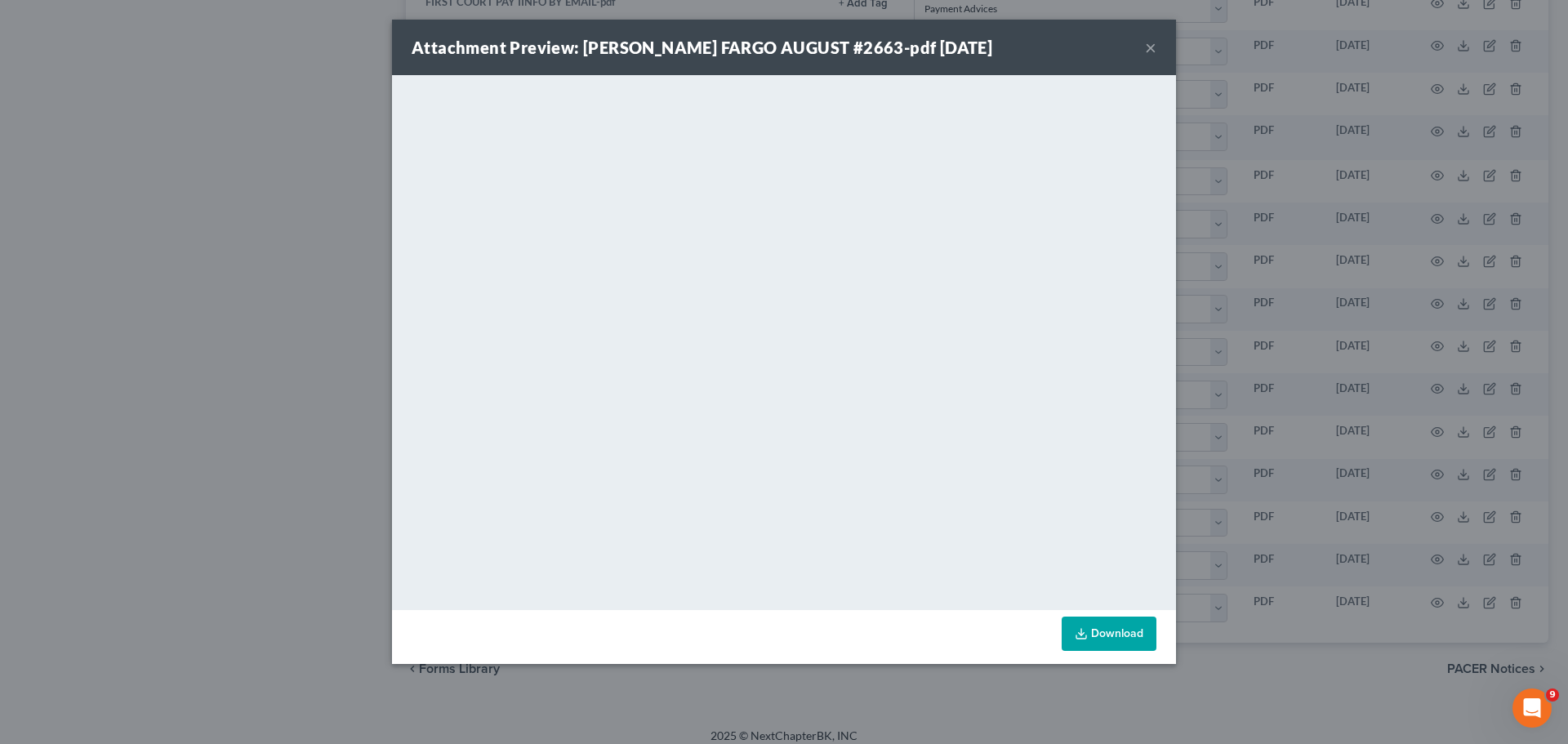
click at [1147, 48] on button "×" at bounding box center [1151, 47] width 11 height 19
